Goal: Task Accomplishment & Management: Use online tool/utility

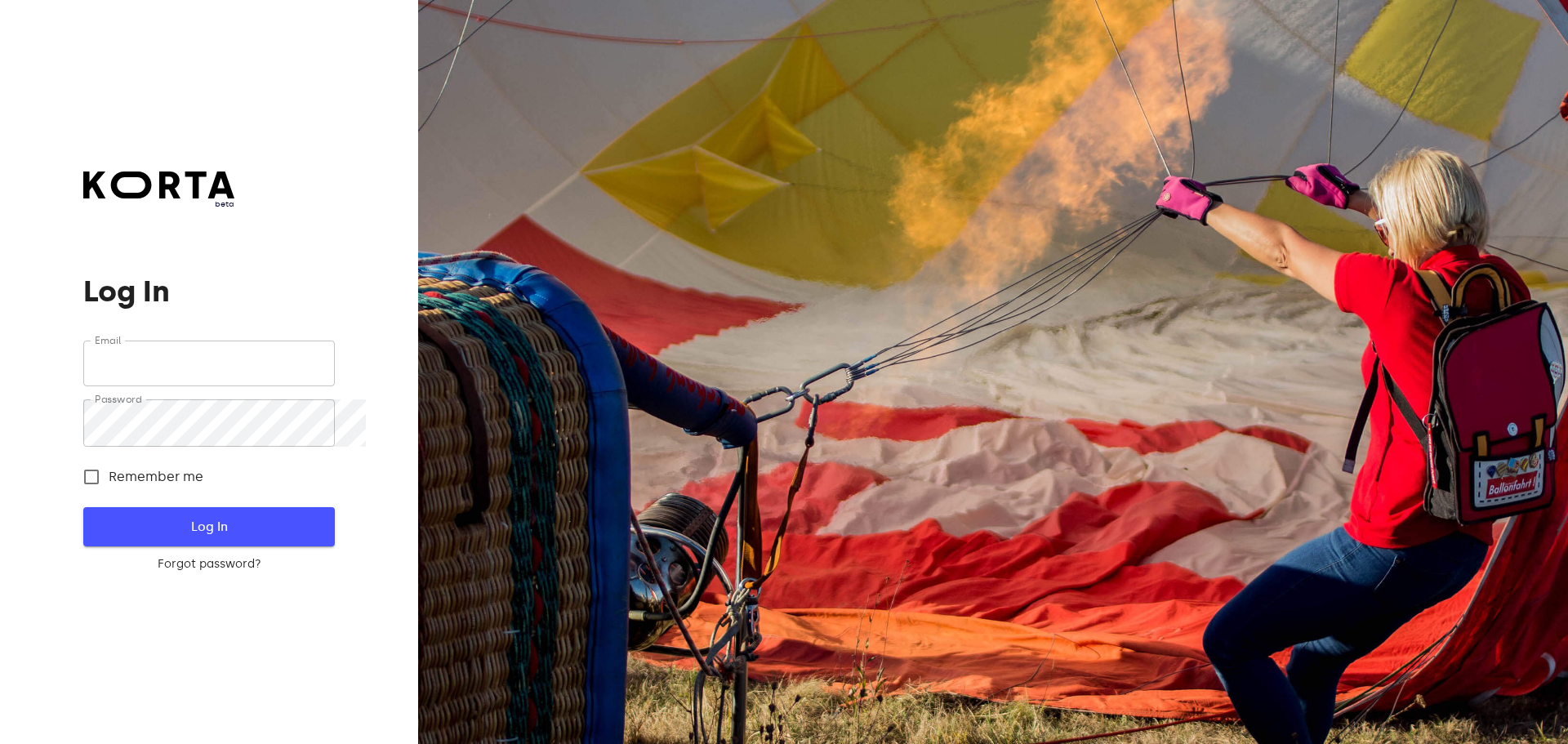
type input "[EMAIL_ADDRESS][DOMAIN_NAME]"
drag, startPoint x: 233, startPoint y: 516, endPoint x: 224, endPoint y: 537, distance: 22.8
click at [233, 516] on button "Log In" at bounding box center [209, 527] width 251 height 40
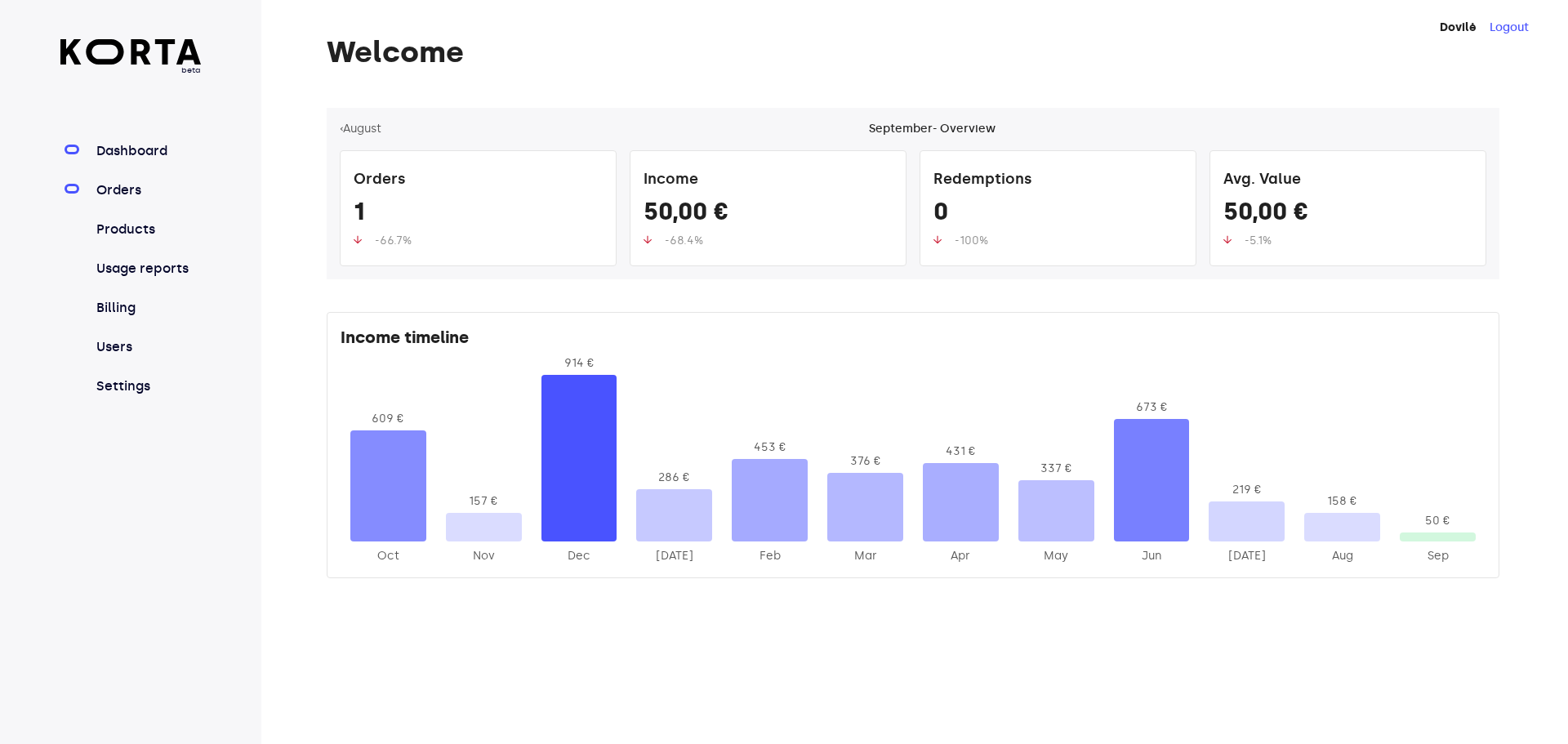
click at [139, 200] on link "Orders" at bounding box center [147, 190] width 108 height 20
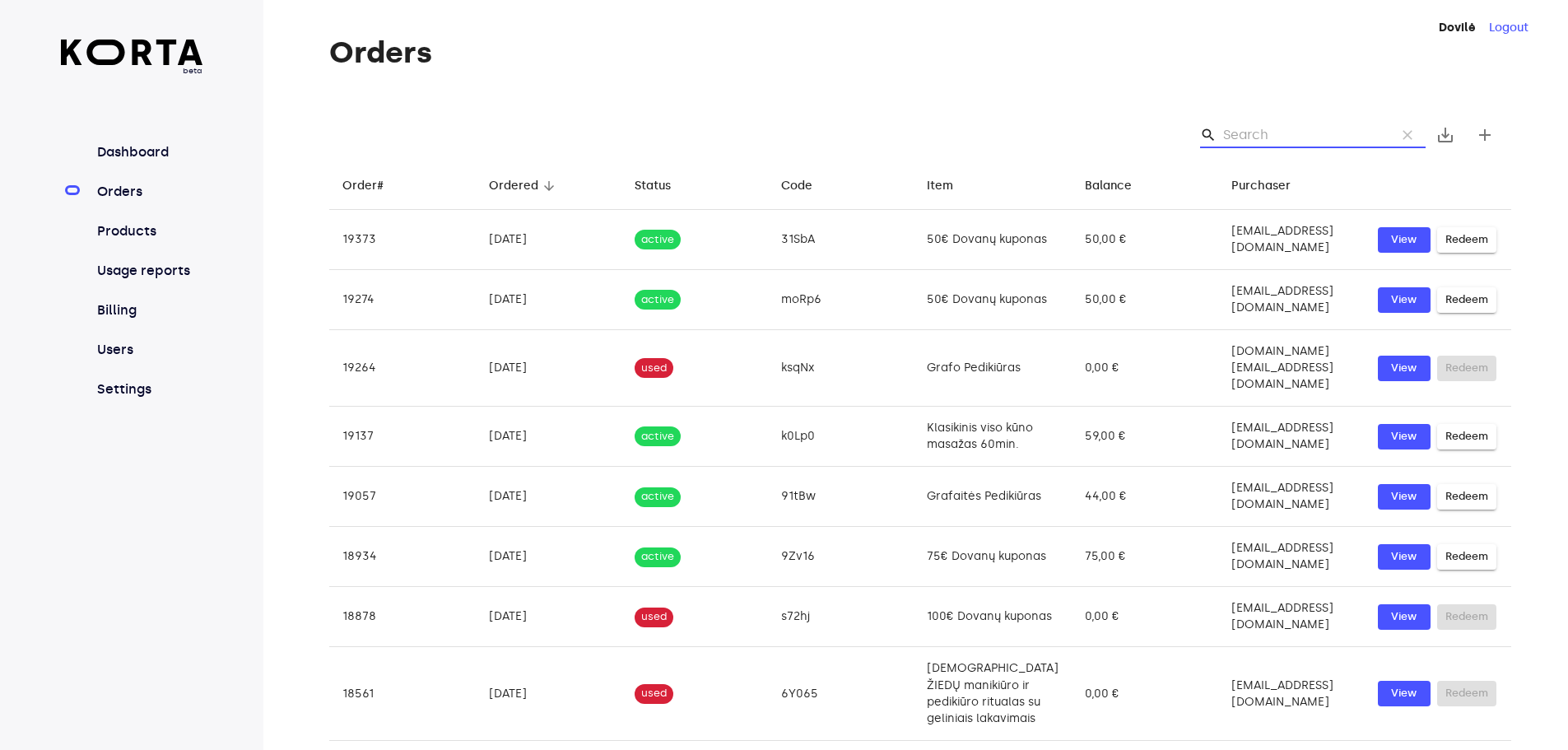
click at [1248, 148] on input "Search" at bounding box center [1303, 135] width 160 height 27
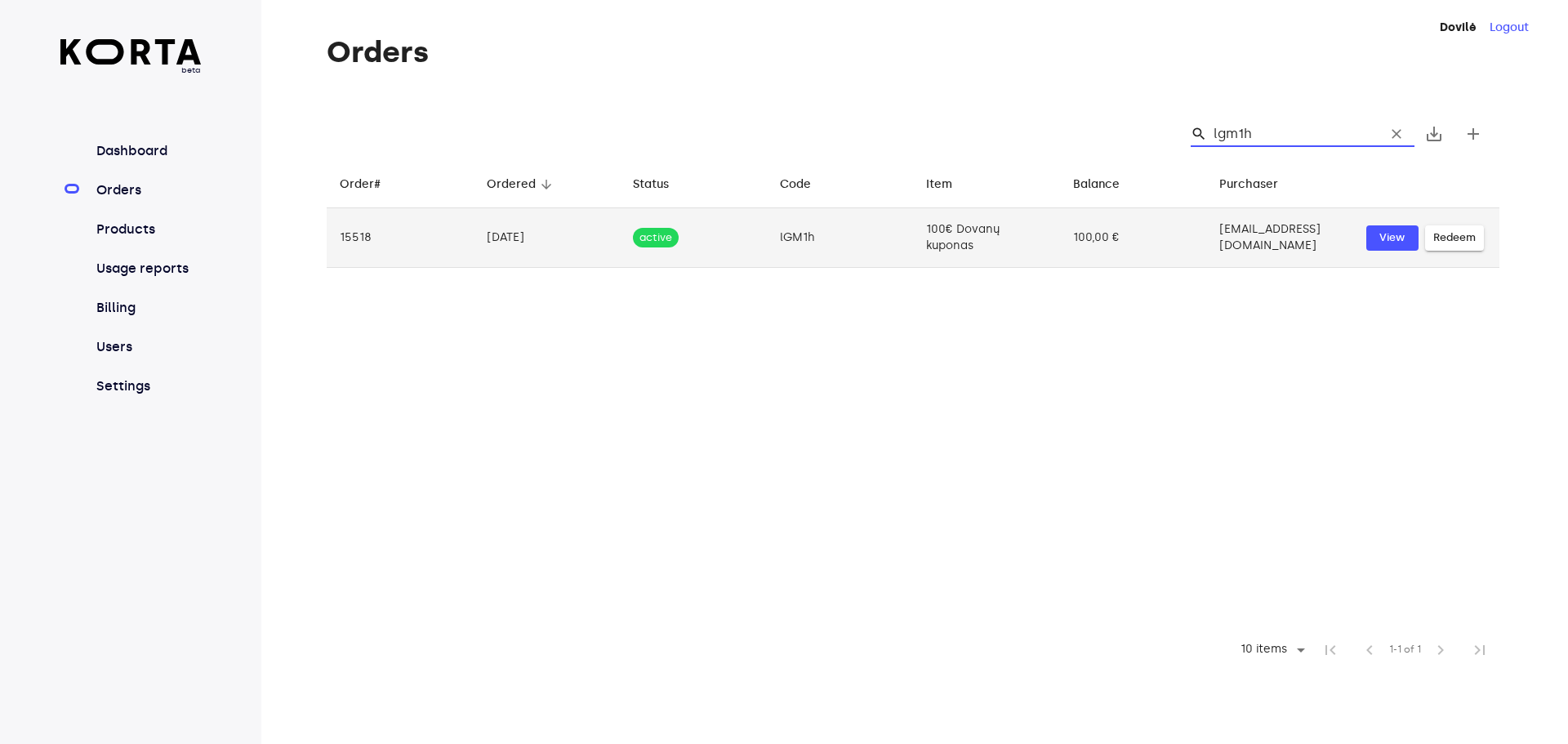
type input "lgm1h"
click at [1469, 247] on span "Redeem" at bounding box center [1454, 238] width 42 height 19
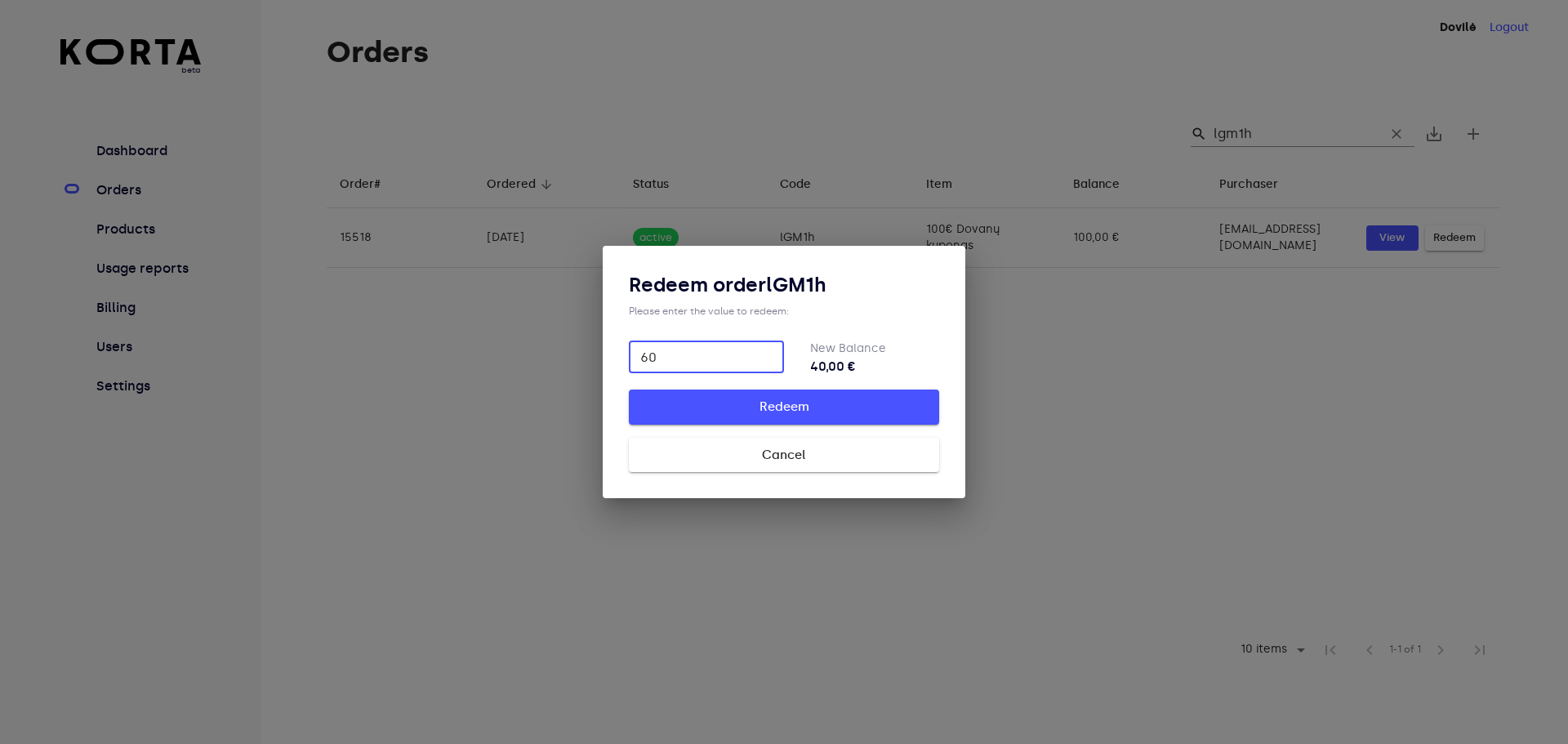
type input "60"
click at [736, 410] on span "Redeem" at bounding box center [784, 406] width 259 height 22
